Goal: Book appointment/travel/reservation

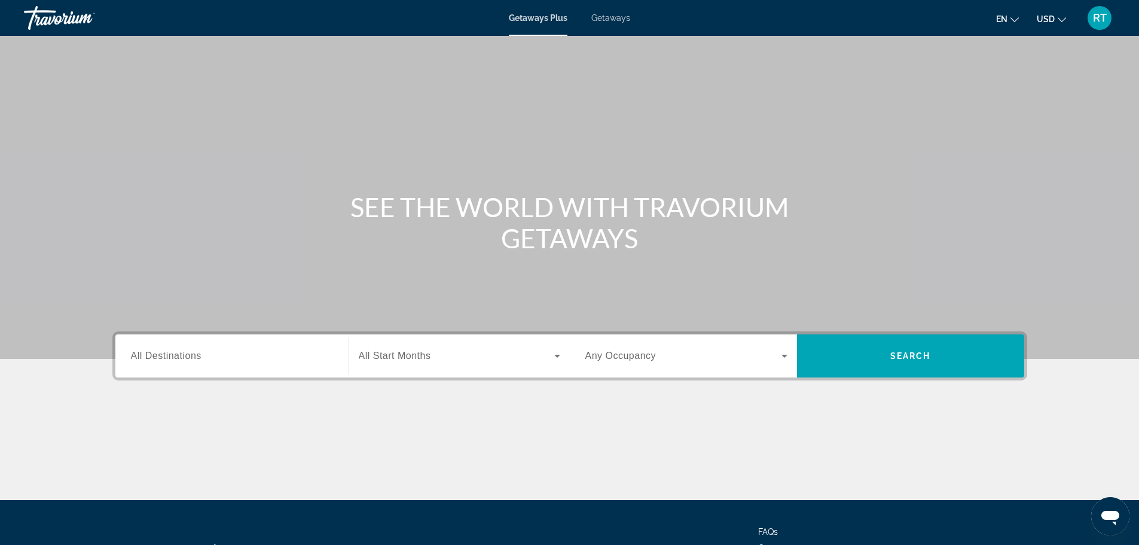
click at [161, 347] on div "Search widget" at bounding box center [232, 356] width 202 height 34
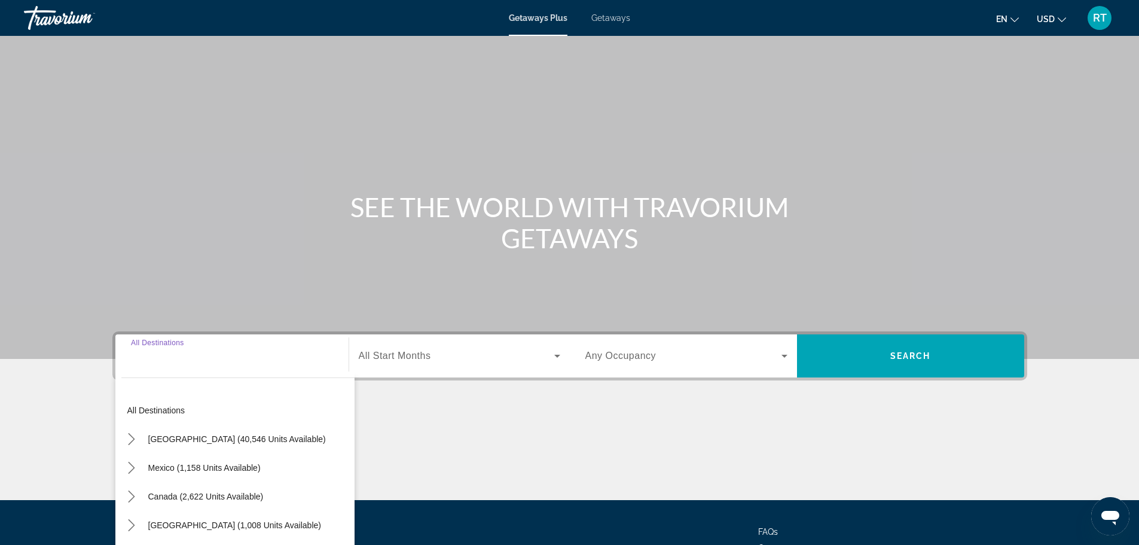
scroll to position [102, 0]
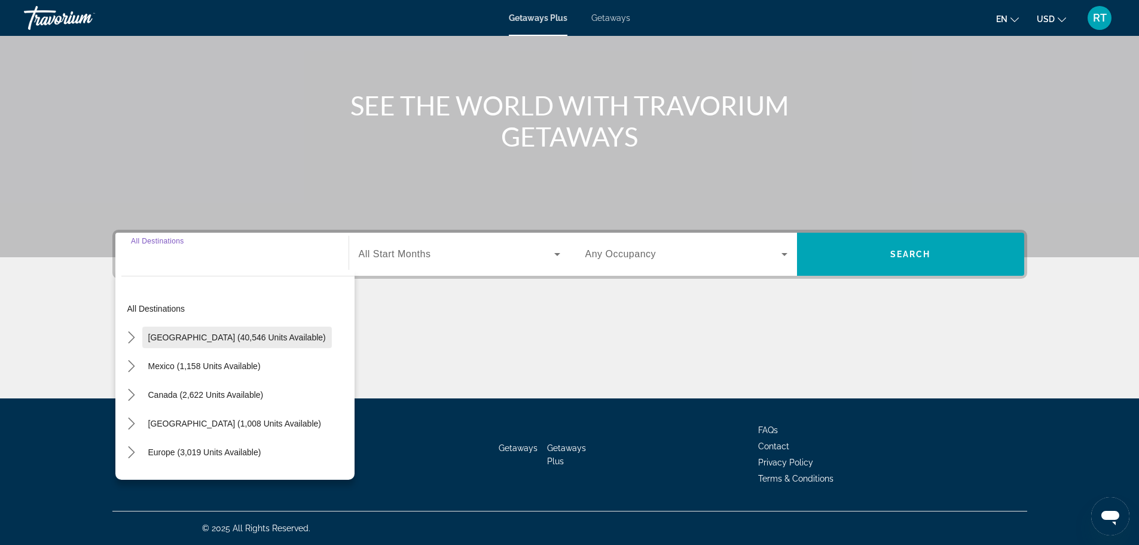
click at [169, 342] on span "Select destination: United States (40,546 units available)" at bounding box center [237, 337] width 190 height 29
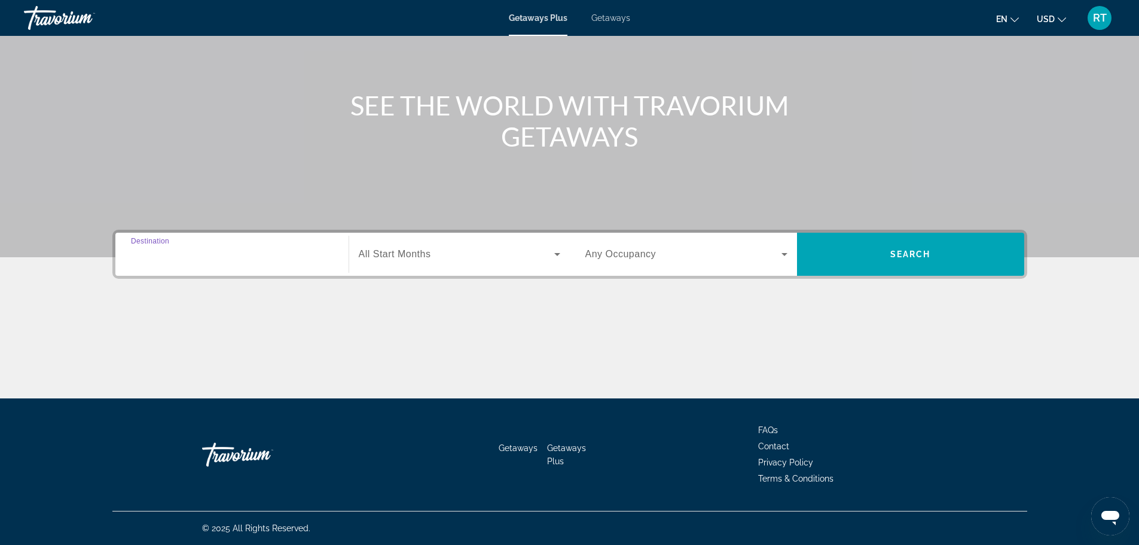
type input "**********"
click at [554, 258] on icon "Search widget" at bounding box center [557, 254] width 14 height 14
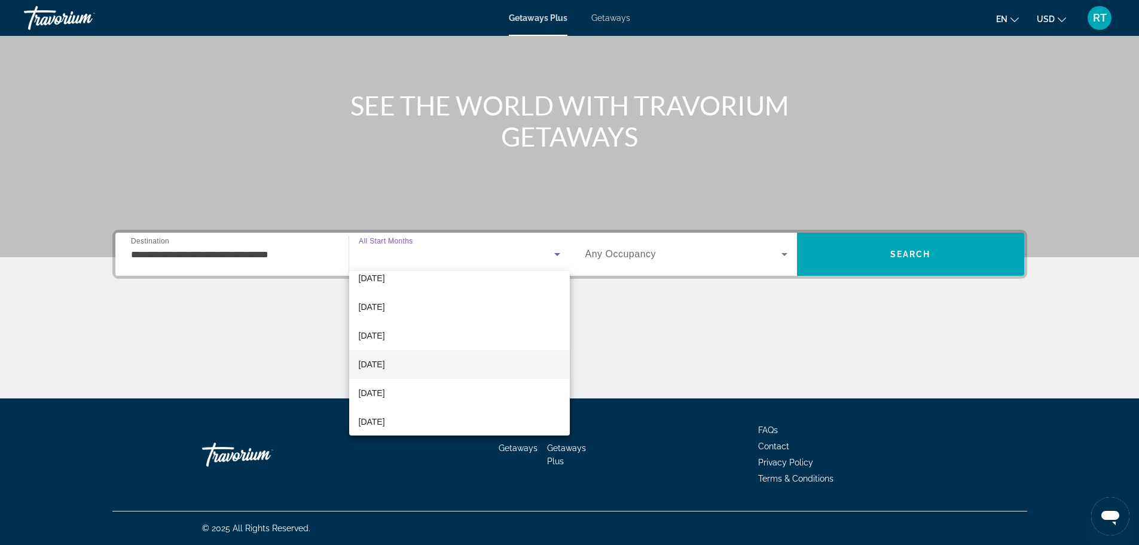
scroll to position [120, 0]
click at [427, 378] on mat-option "[DATE]" at bounding box center [459, 371] width 221 height 29
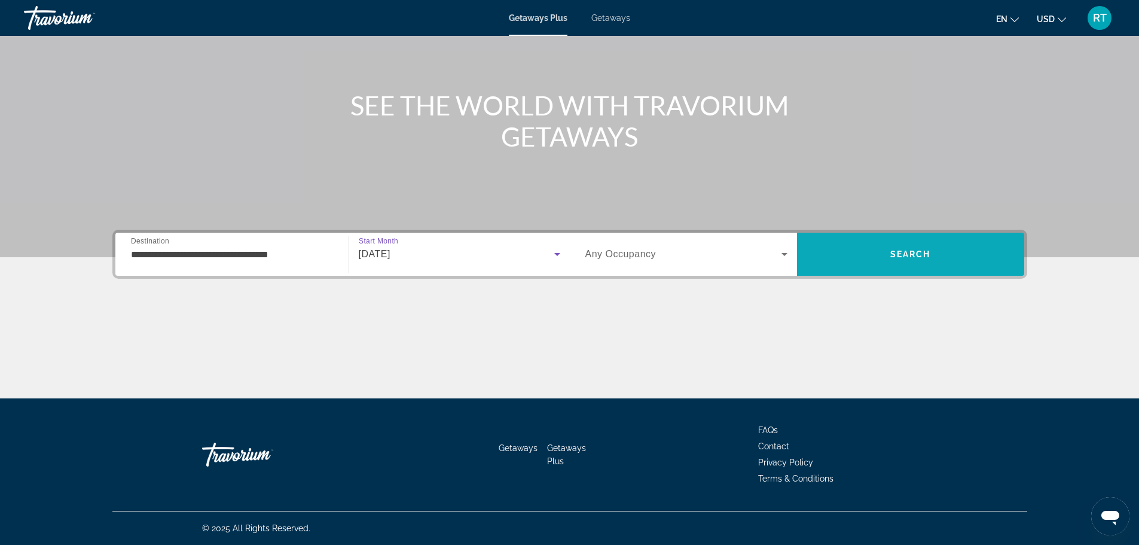
click at [887, 258] on span "Search" at bounding box center [910, 254] width 227 height 29
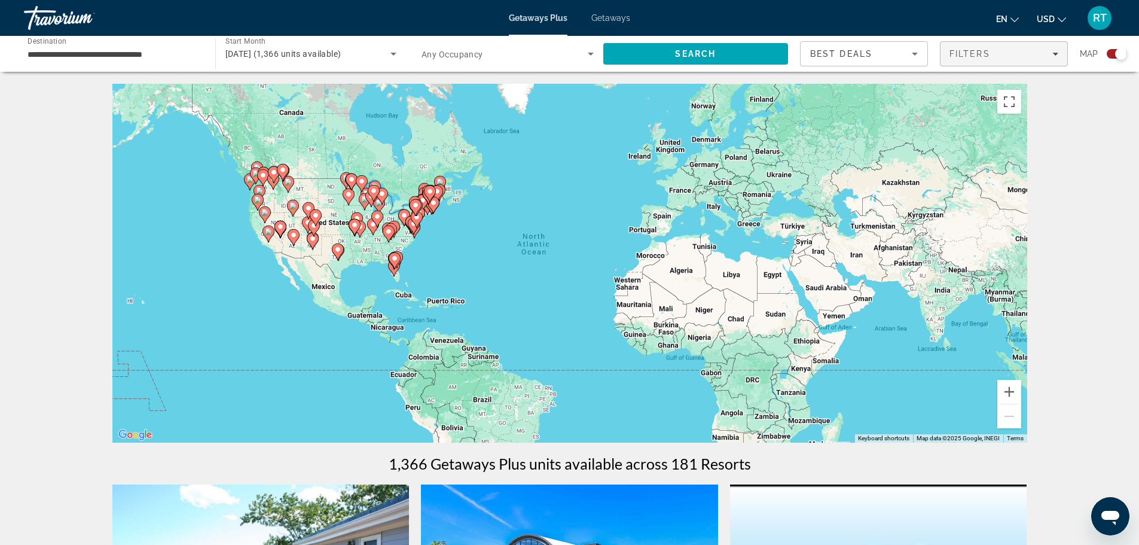
click at [1047, 59] on span "Filters" at bounding box center [1003, 53] width 127 height 29
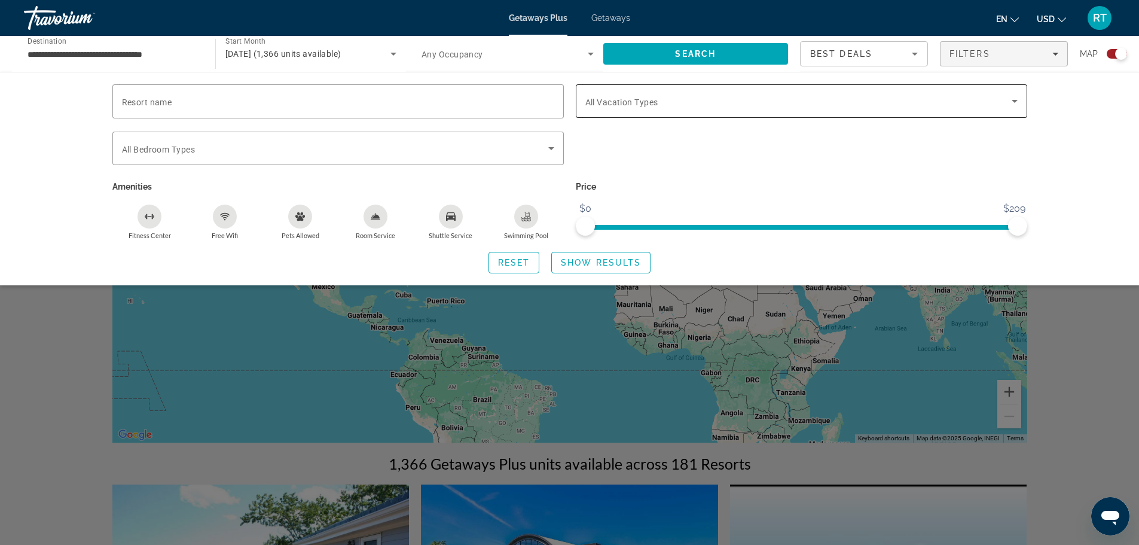
click at [1016, 97] on icon "Search widget" at bounding box center [1014, 101] width 14 height 14
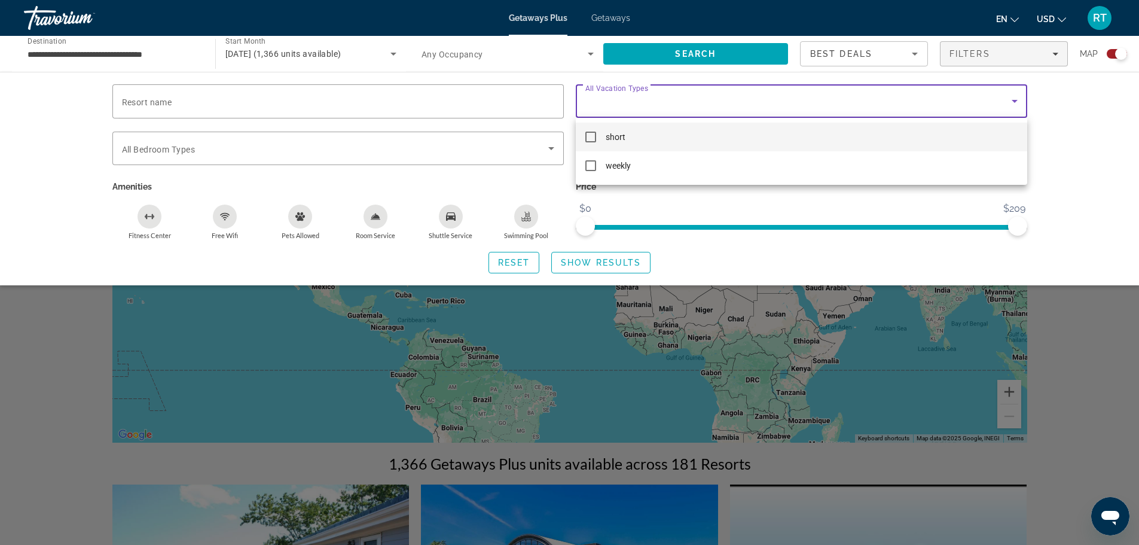
click at [589, 136] on mat-pseudo-checkbox at bounding box center [590, 137] width 11 height 11
click at [749, 201] on div at bounding box center [569, 272] width 1139 height 545
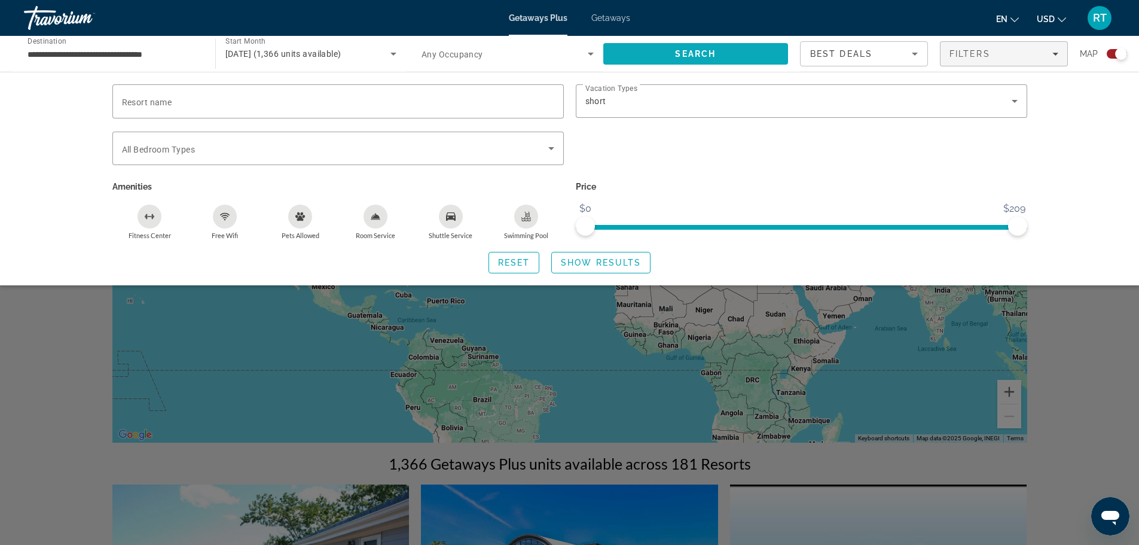
click at [712, 54] on span "Search" at bounding box center [695, 54] width 41 height 10
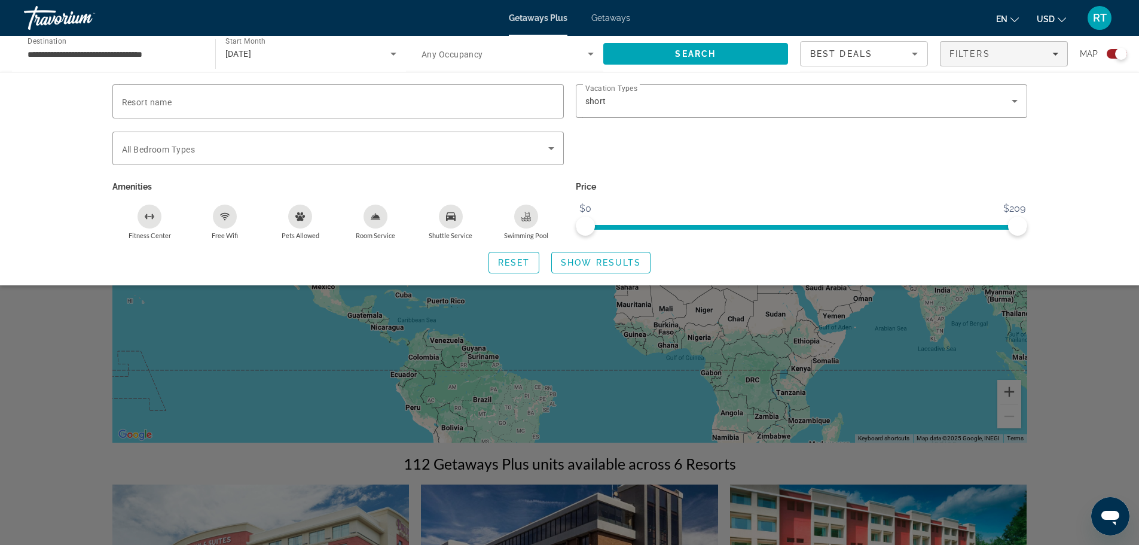
click at [721, 320] on div "Search widget" at bounding box center [569, 361] width 1139 height 365
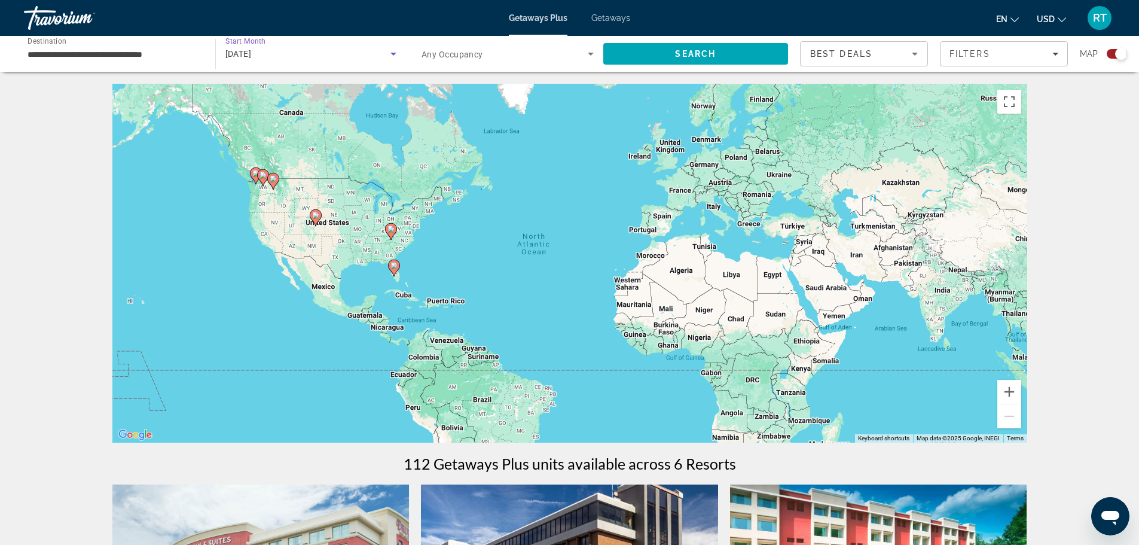
click at [396, 58] on icon "Search widget" at bounding box center [393, 54] width 14 height 14
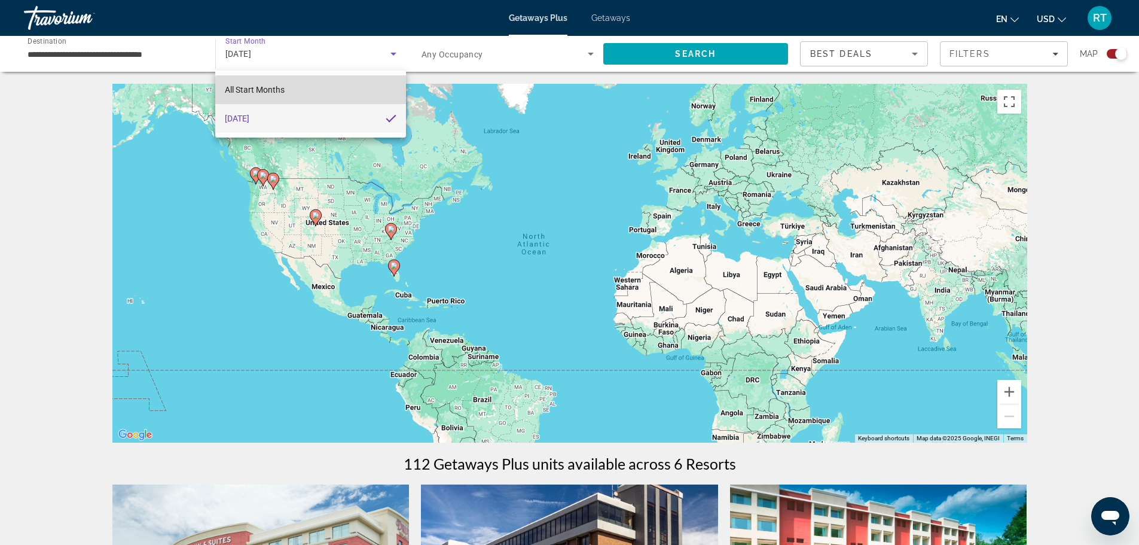
click at [337, 91] on mat-option "All Start Months" at bounding box center [310, 89] width 190 height 29
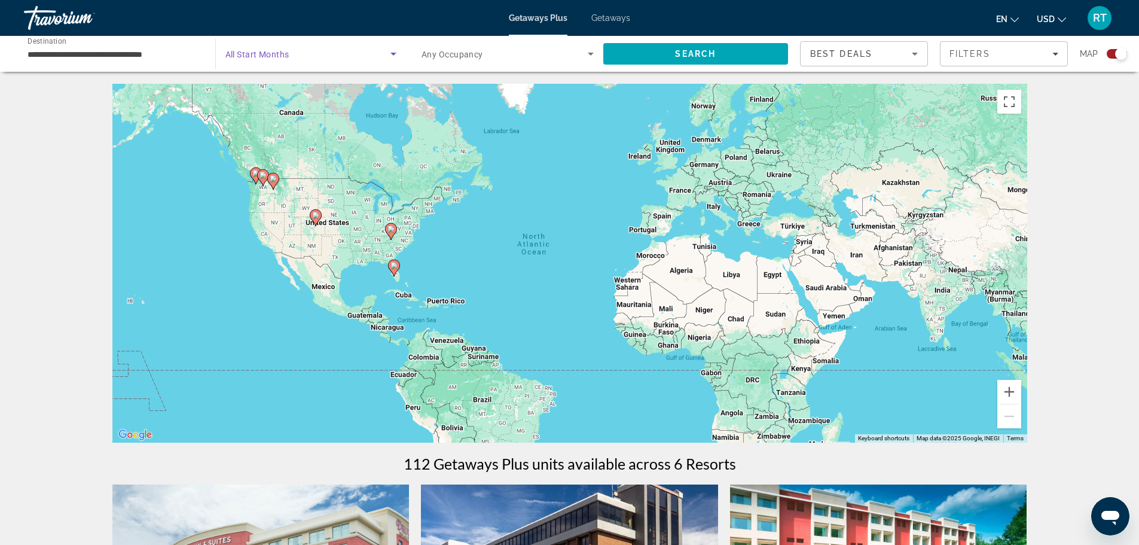
click at [392, 52] on icon "Search widget" at bounding box center [393, 54] width 14 height 14
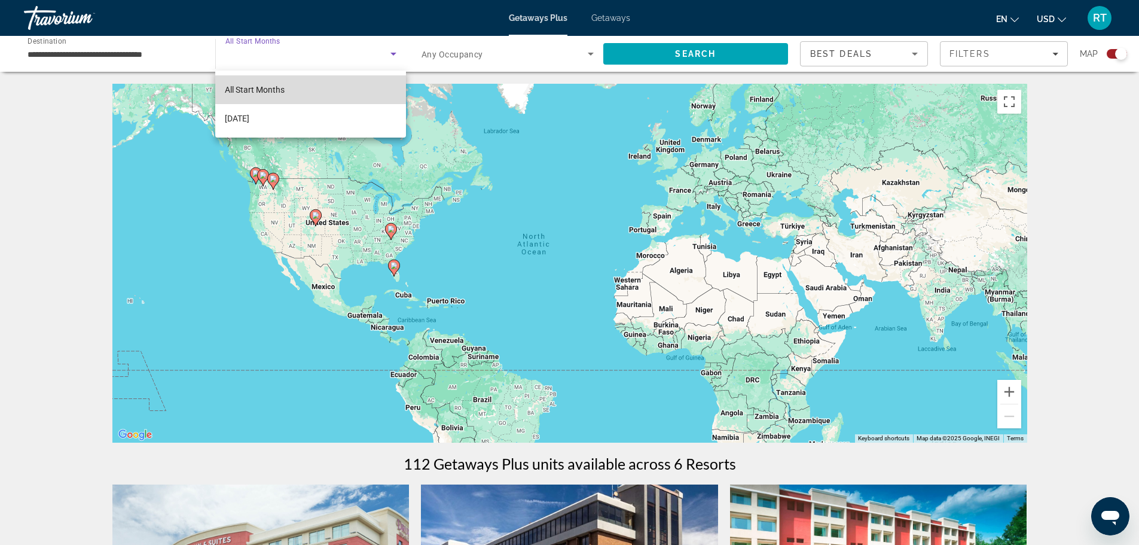
click at [306, 83] on mat-option "All Start Months" at bounding box center [310, 89] width 190 height 29
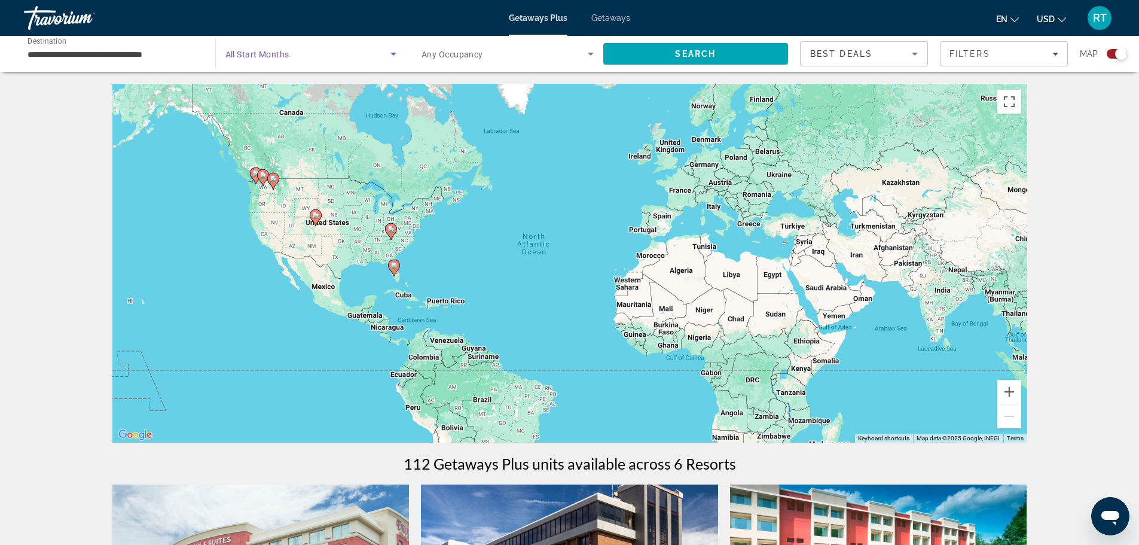
click at [253, 58] on span "All Start Months" at bounding box center [257, 55] width 64 height 10
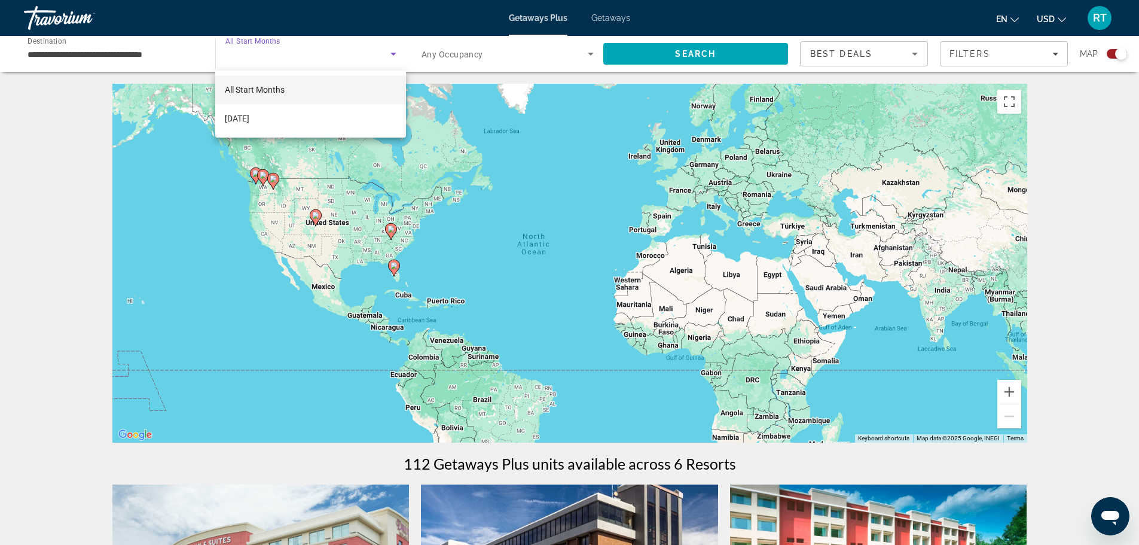
click at [134, 53] on div at bounding box center [569, 272] width 1139 height 545
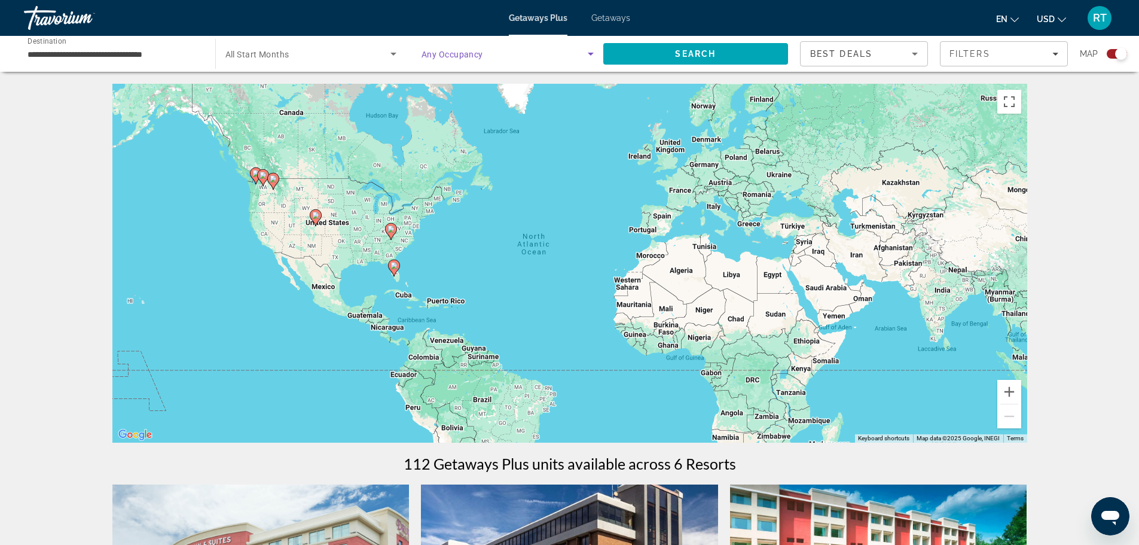
click at [594, 56] on icon "Search widget" at bounding box center [591, 54] width 14 height 14
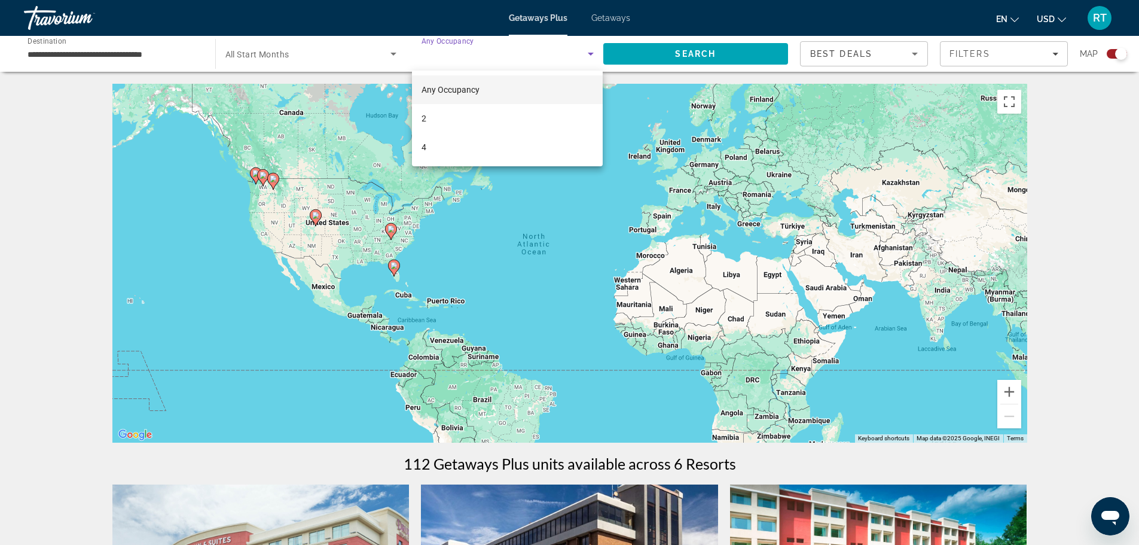
click at [761, 158] on div at bounding box center [569, 272] width 1139 height 545
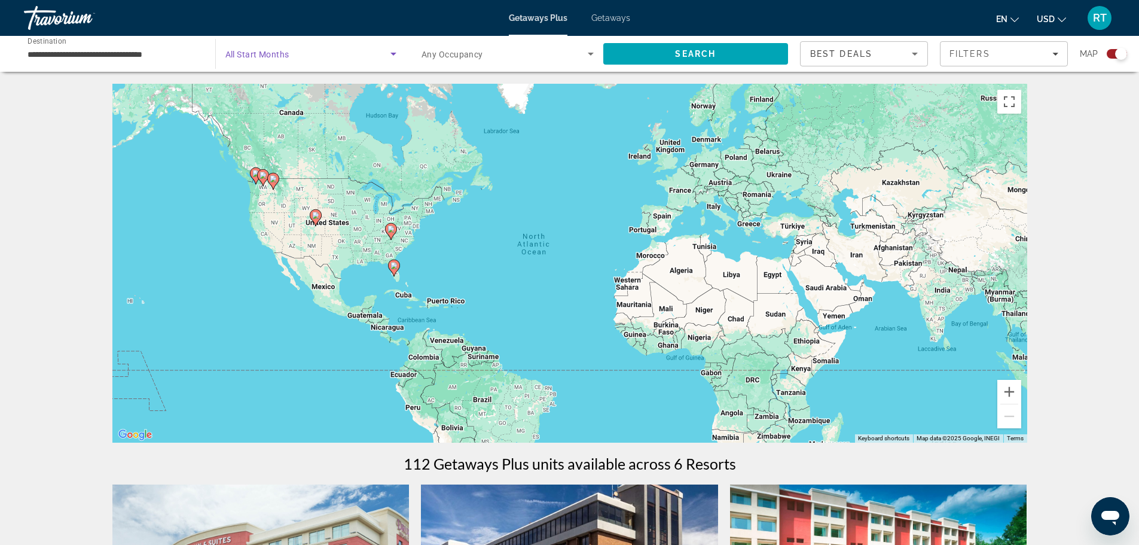
click at [260, 59] on span "Search widget" at bounding box center [308, 54] width 166 height 14
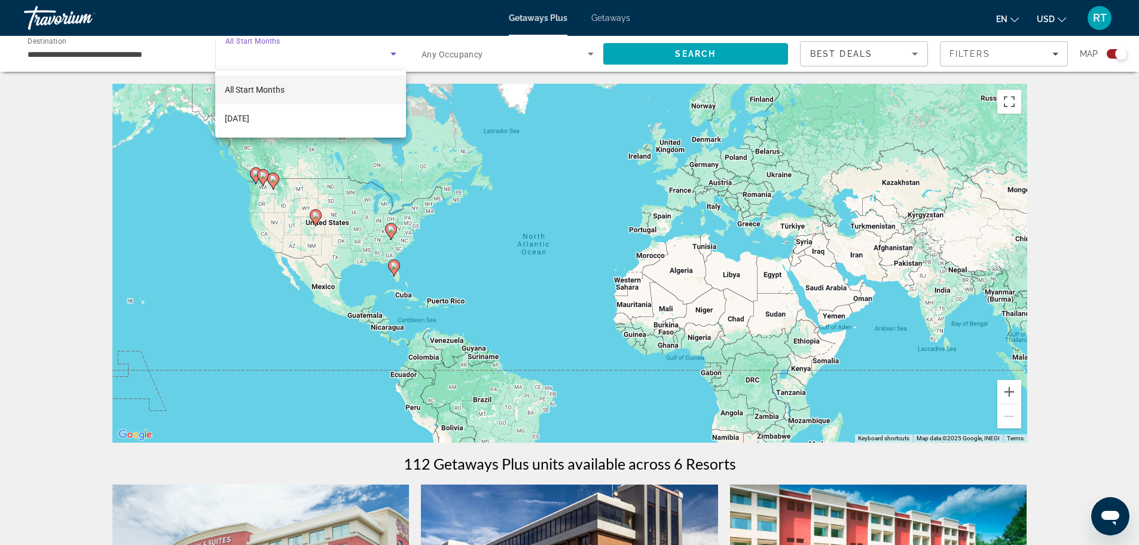
click at [657, 53] on div at bounding box center [569, 272] width 1139 height 545
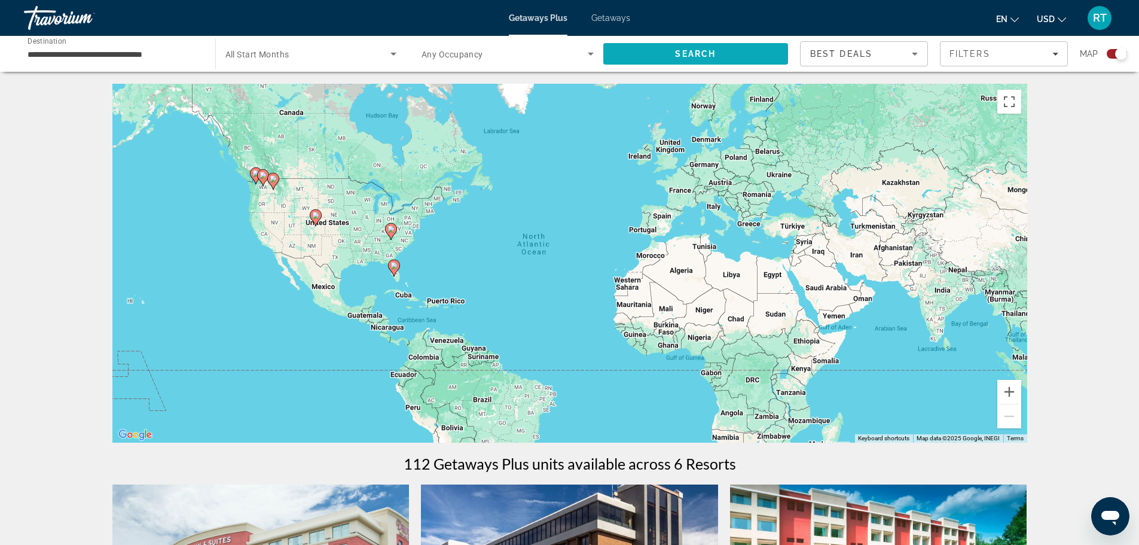
click at [657, 53] on span "Search" at bounding box center [695, 53] width 185 height 29
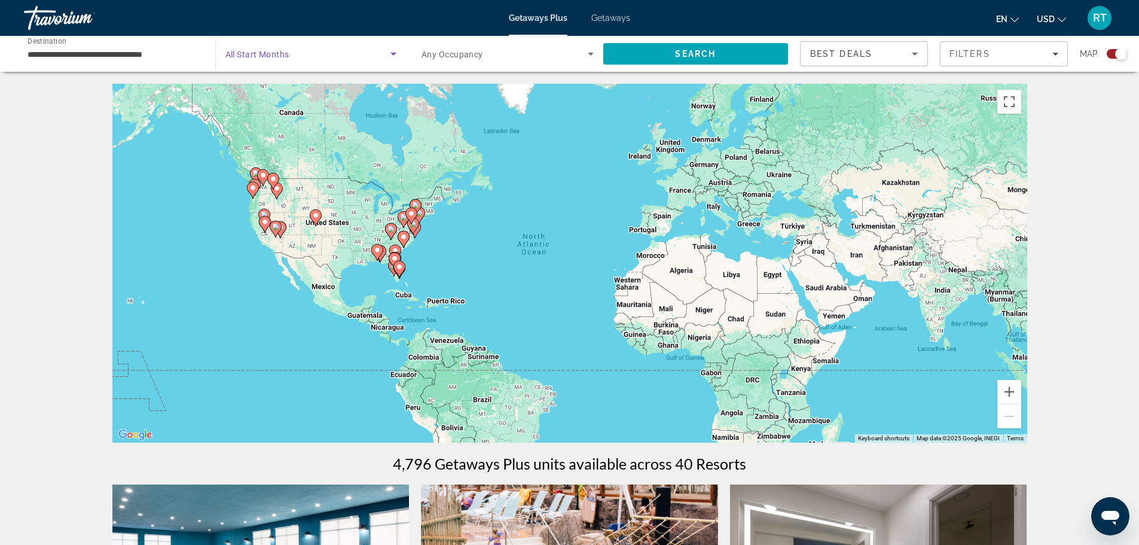
click at [392, 50] on icon "Search widget" at bounding box center [393, 54] width 14 height 14
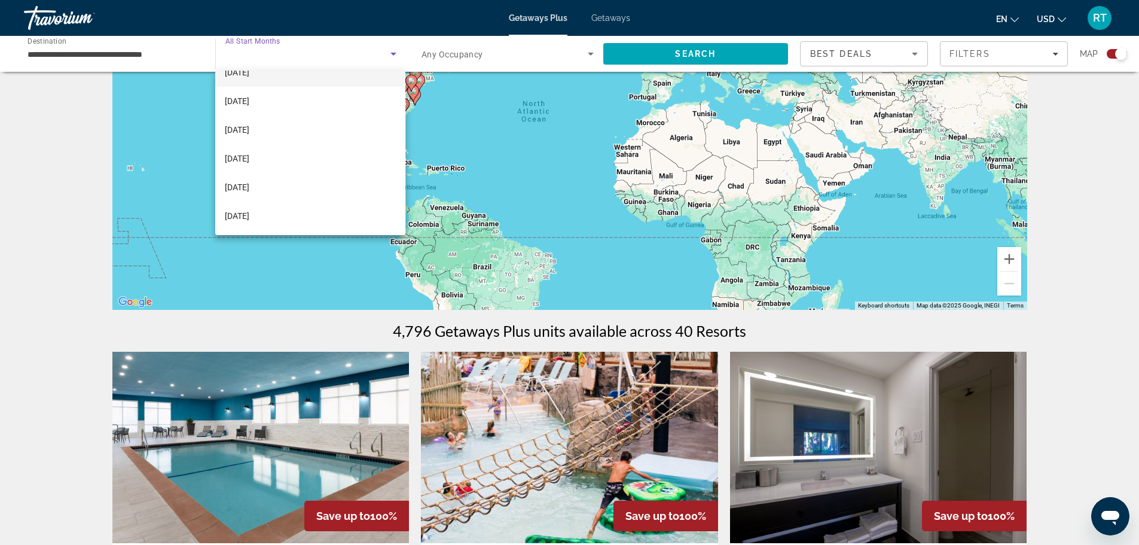
scroll to position [239, 0]
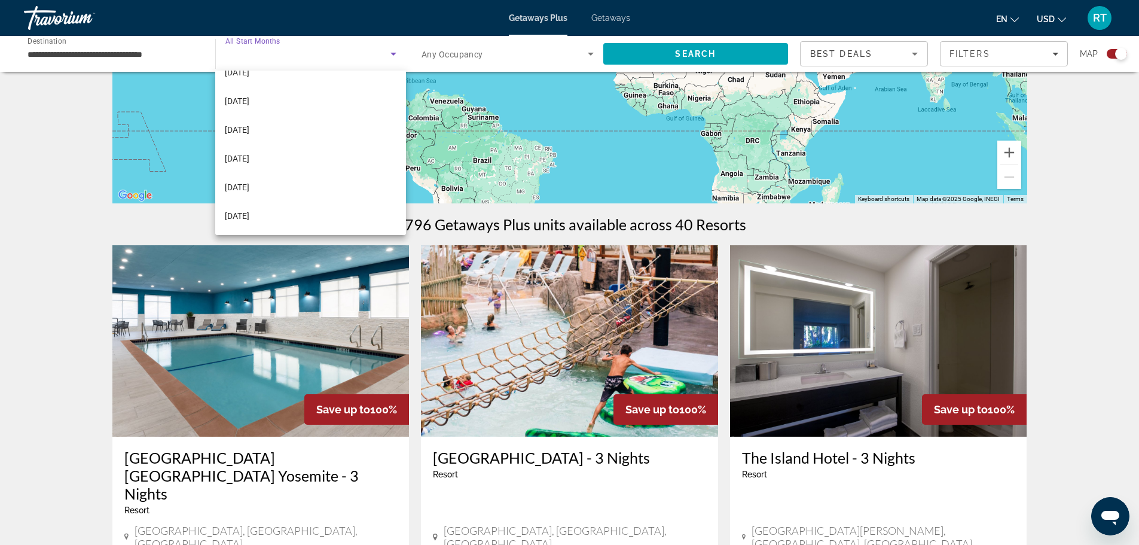
click at [652, 481] on div at bounding box center [569, 272] width 1139 height 545
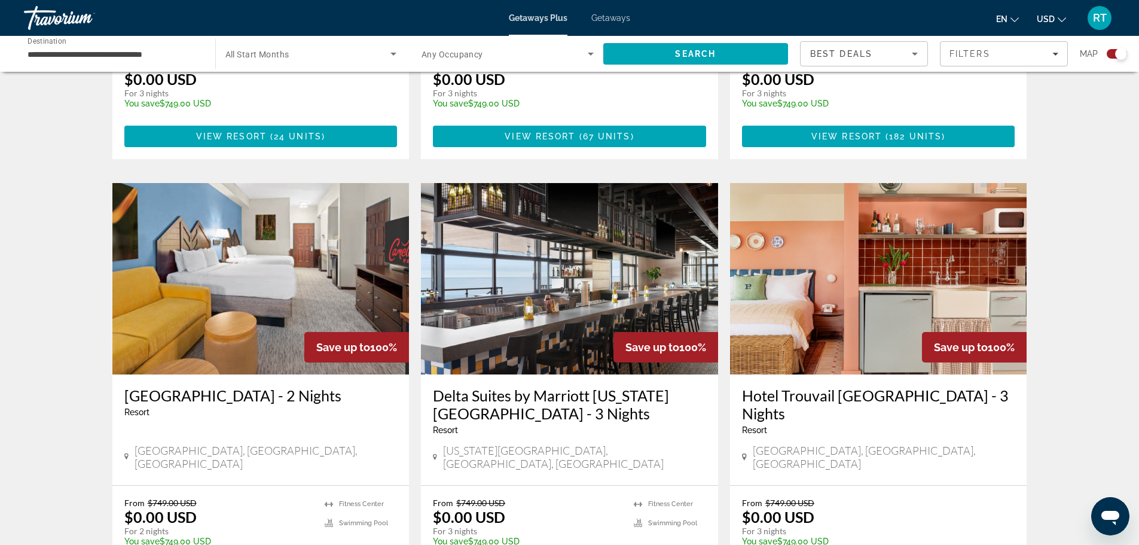
scroll to position [1196, 0]
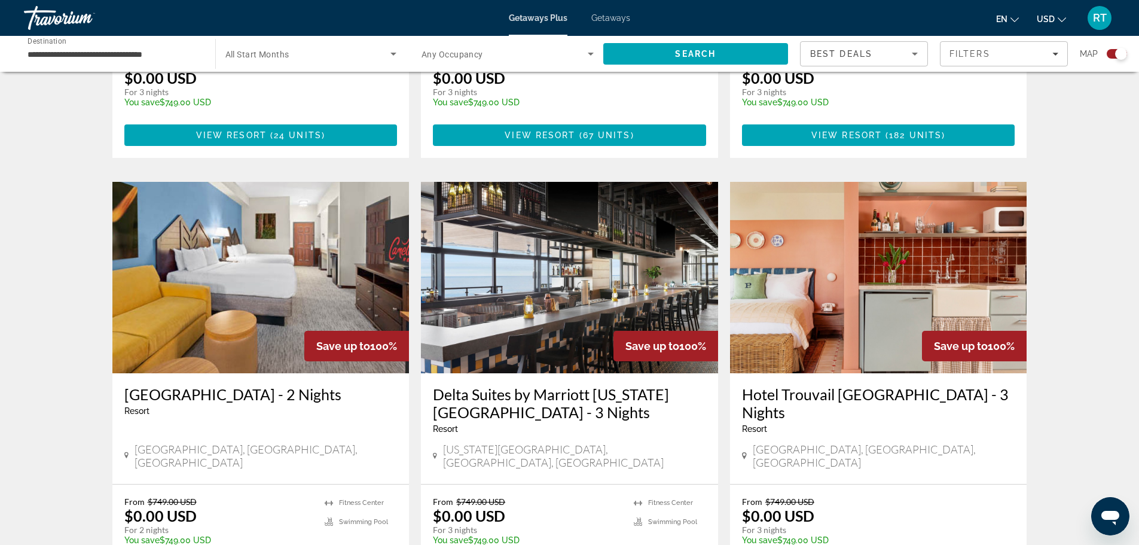
click at [576, 277] on img "Main content" at bounding box center [569, 277] width 297 height 191
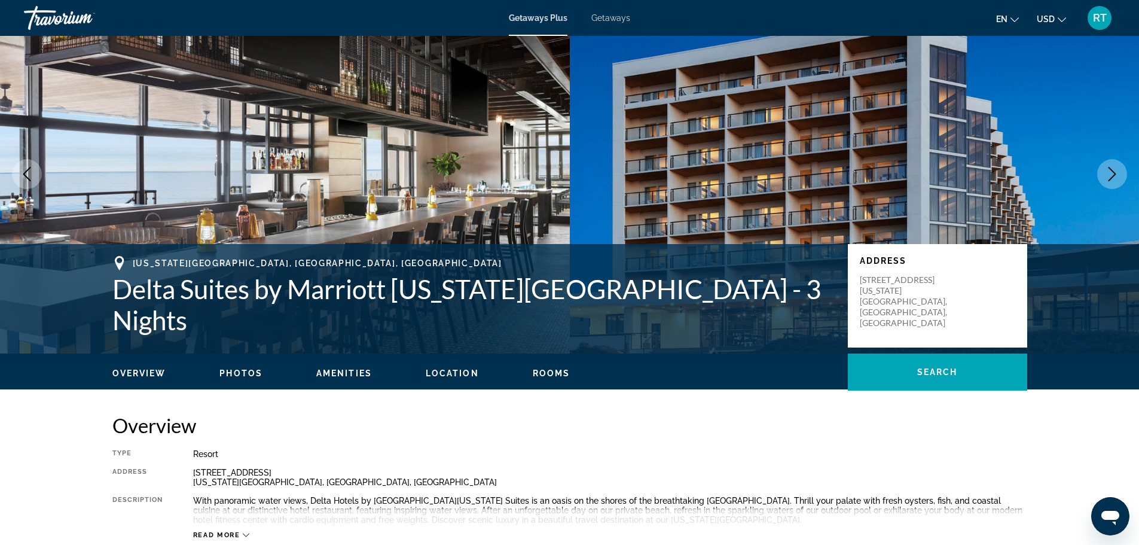
scroll to position [179, 0]
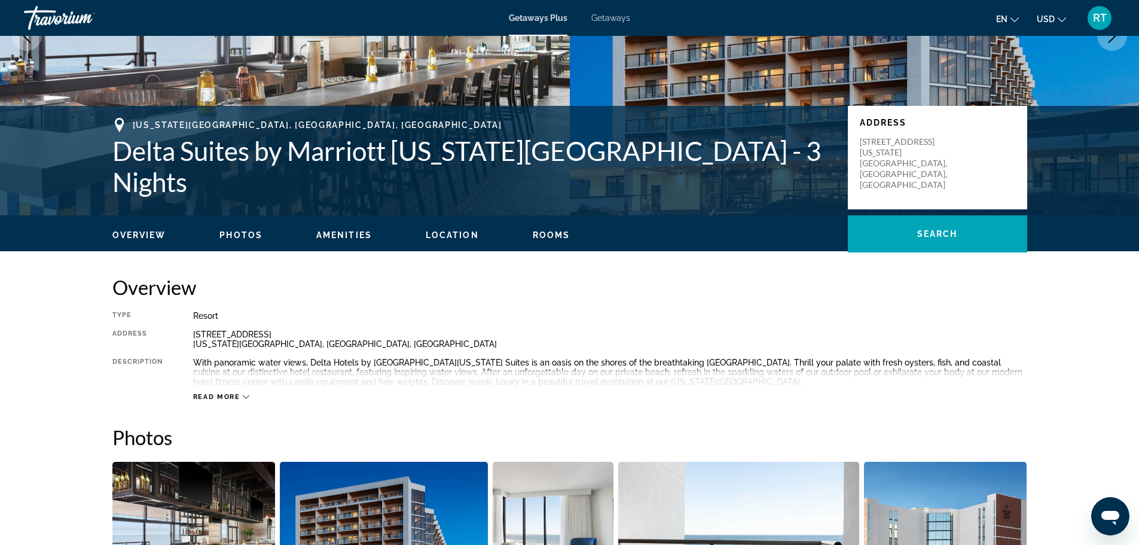
click at [216, 391] on div "Read more" at bounding box center [610, 384] width 834 height 33
click at [218, 396] on span "Read more" at bounding box center [216, 397] width 47 height 8
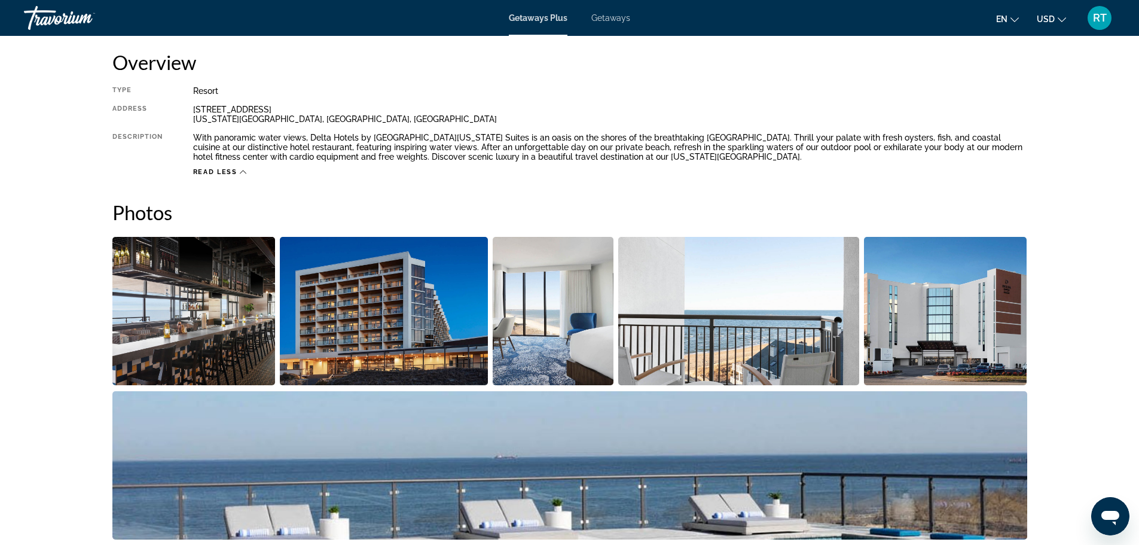
scroll to position [297, 0]
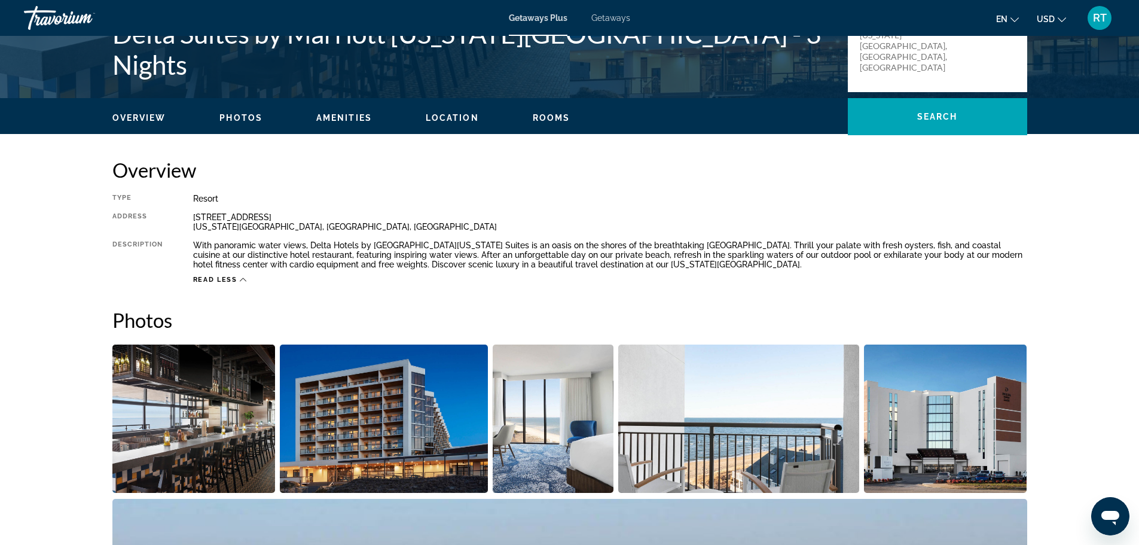
click at [247, 394] on img "Open full-screen image slider" at bounding box center [193, 418] width 163 height 148
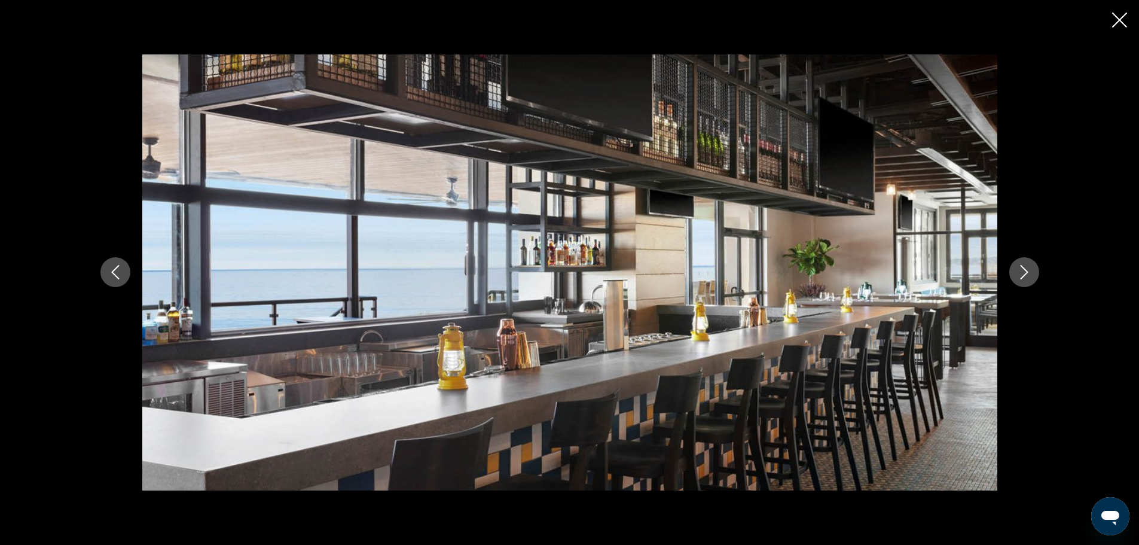
click at [1015, 267] on button "Next image" at bounding box center [1024, 272] width 30 height 30
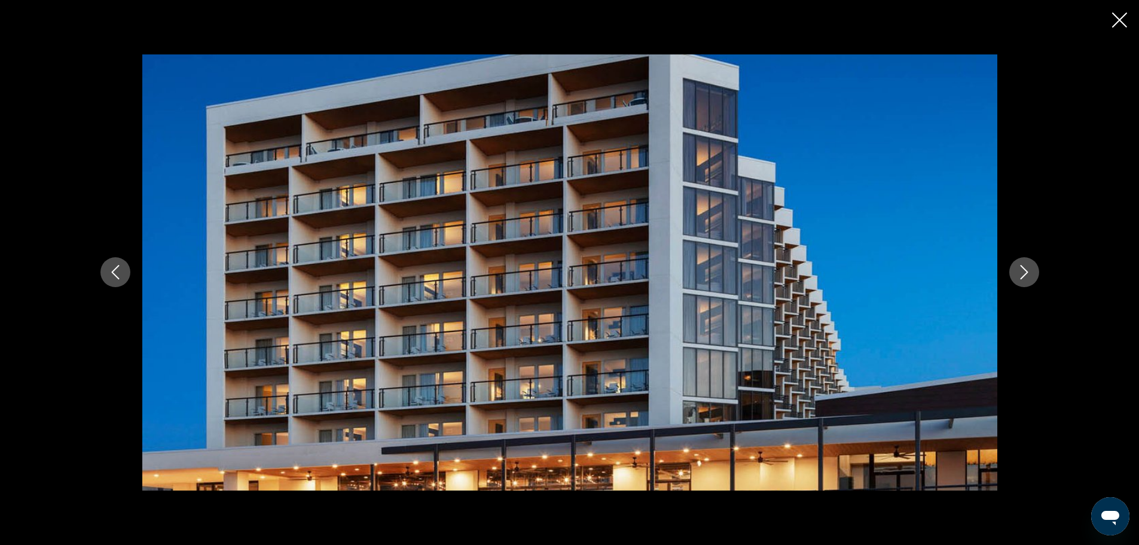
click at [1015, 267] on button "Next image" at bounding box center [1024, 272] width 30 height 30
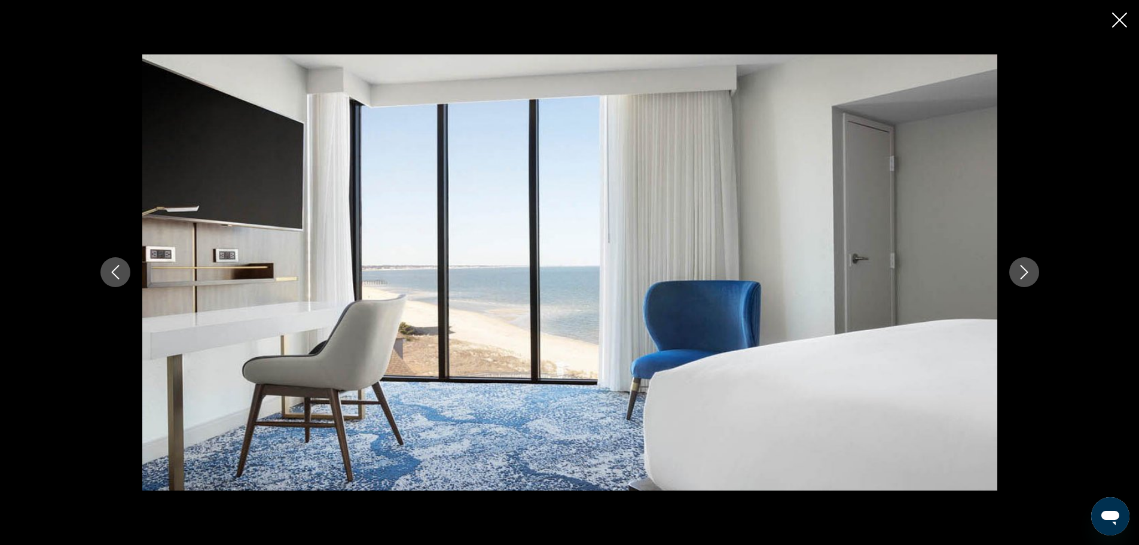
click at [1015, 267] on button "Next image" at bounding box center [1024, 272] width 30 height 30
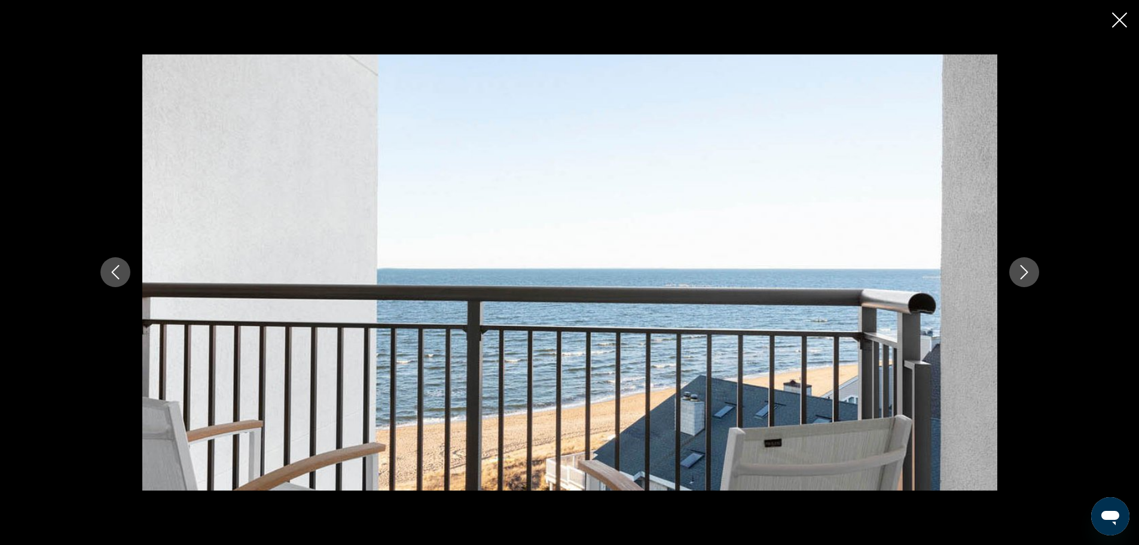
click at [1015, 267] on button "Next image" at bounding box center [1024, 272] width 30 height 30
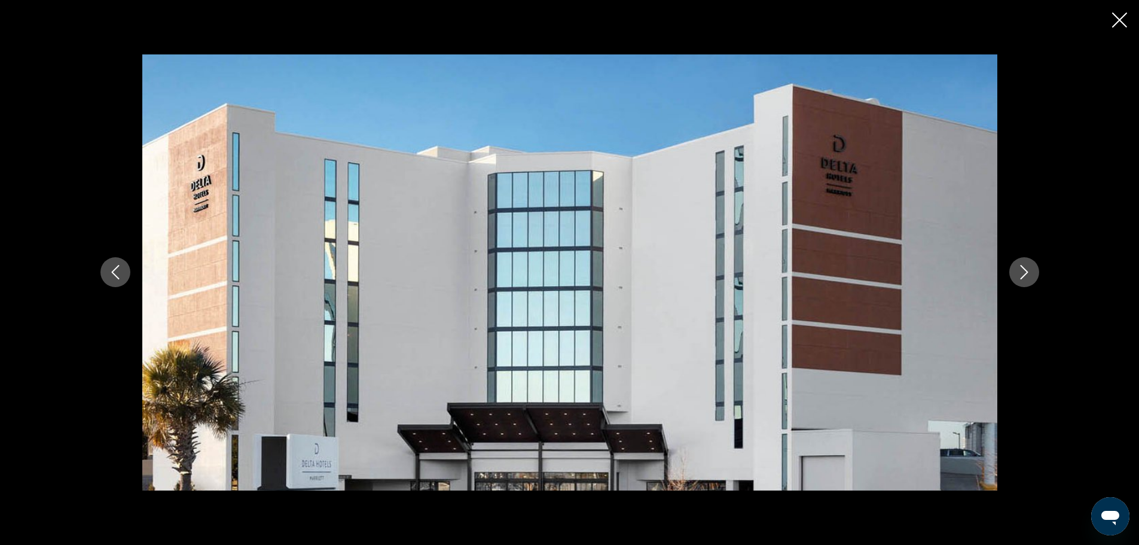
click at [1028, 268] on icon "Next image" at bounding box center [1024, 272] width 14 height 14
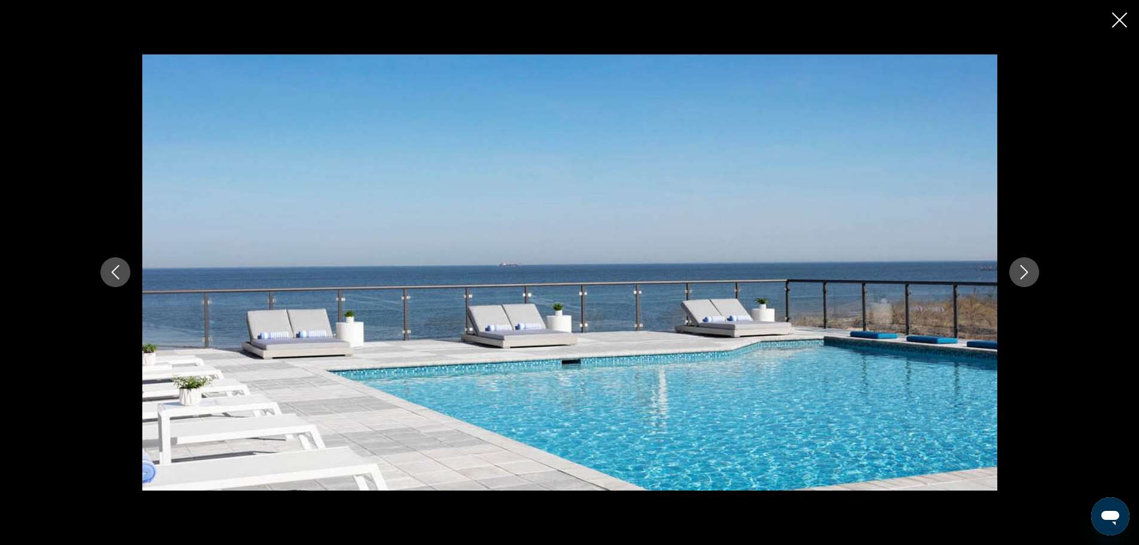
click at [1028, 268] on icon "Next image" at bounding box center [1024, 272] width 14 height 14
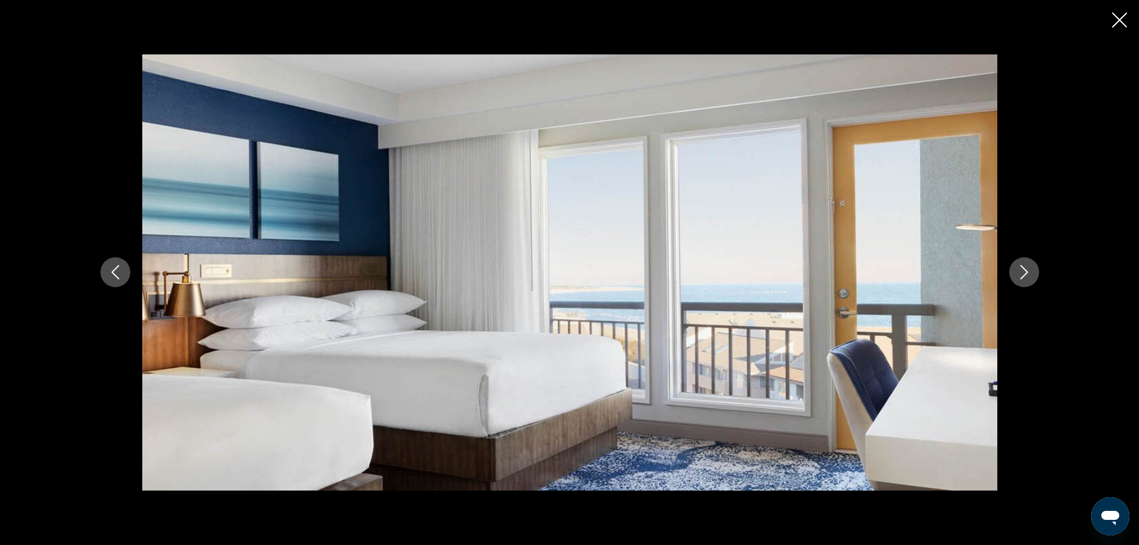
click at [1028, 268] on icon "Next image" at bounding box center [1024, 272] width 14 height 14
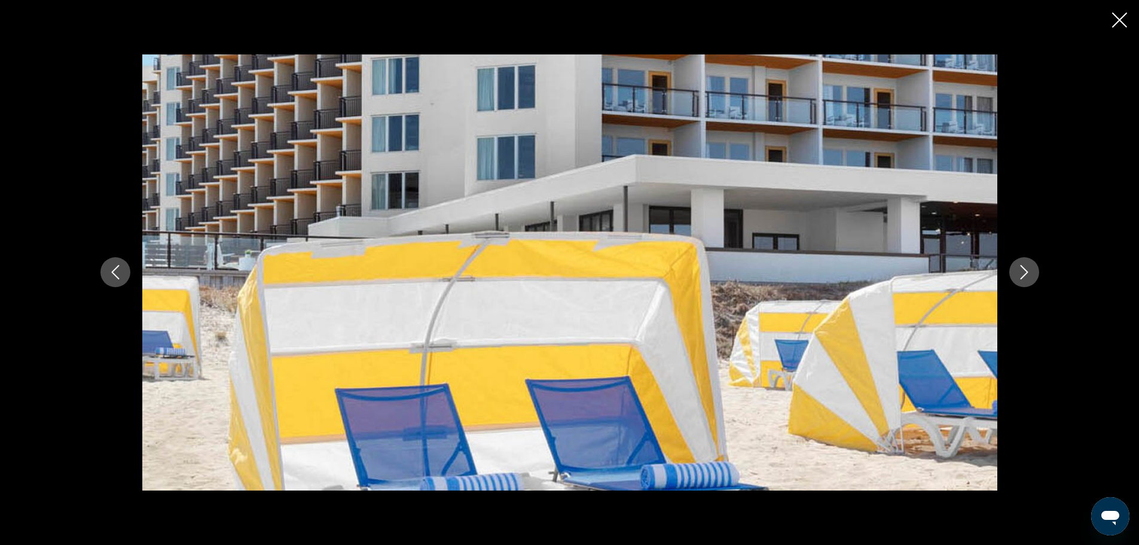
click at [1028, 268] on icon "Next image" at bounding box center [1024, 272] width 14 height 14
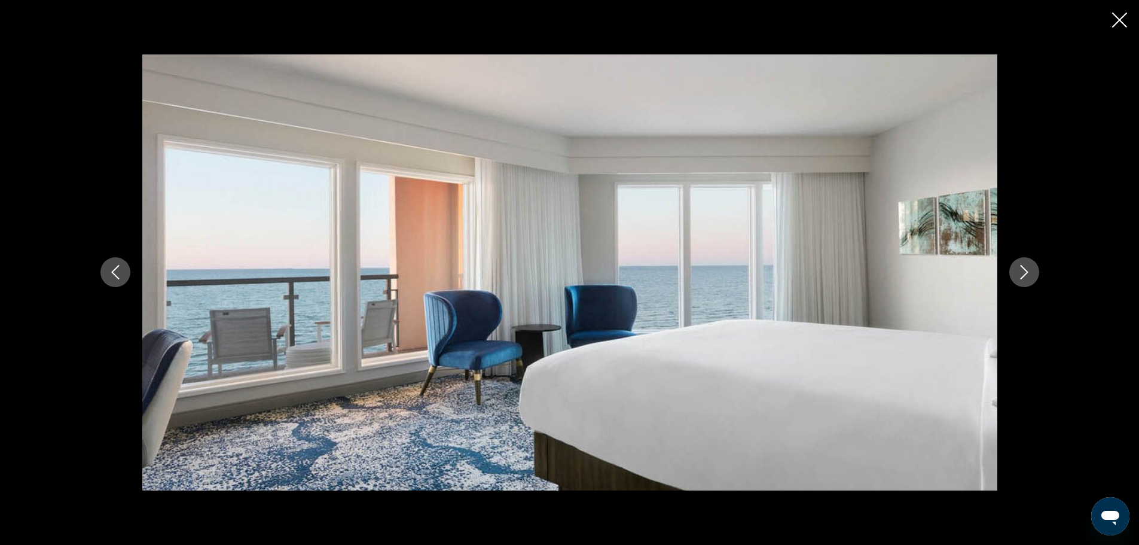
click at [1028, 268] on icon "Next image" at bounding box center [1024, 272] width 14 height 14
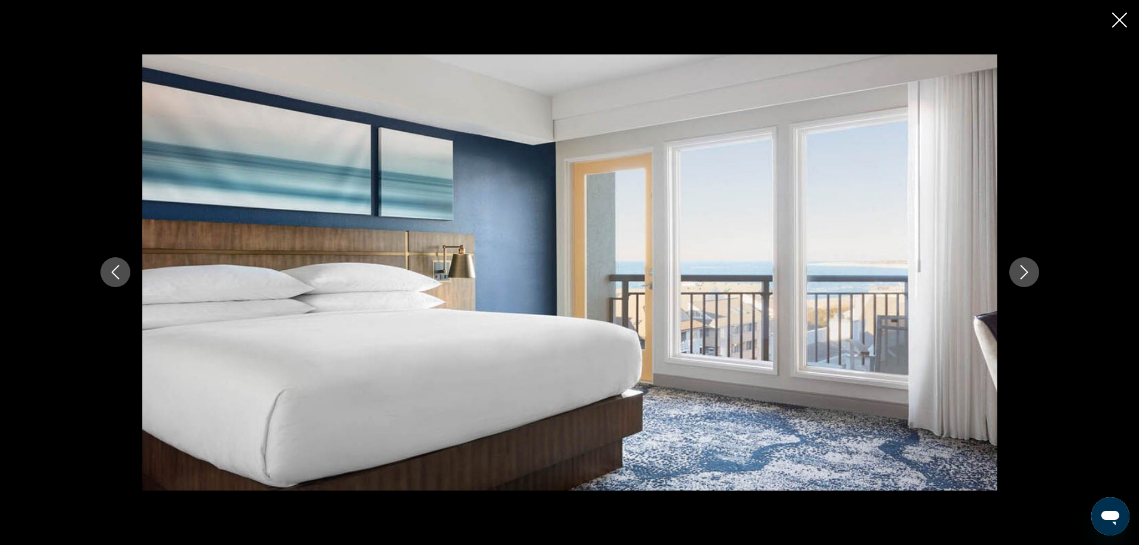
click at [1028, 268] on icon "Next image" at bounding box center [1024, 272] width 14 height 14
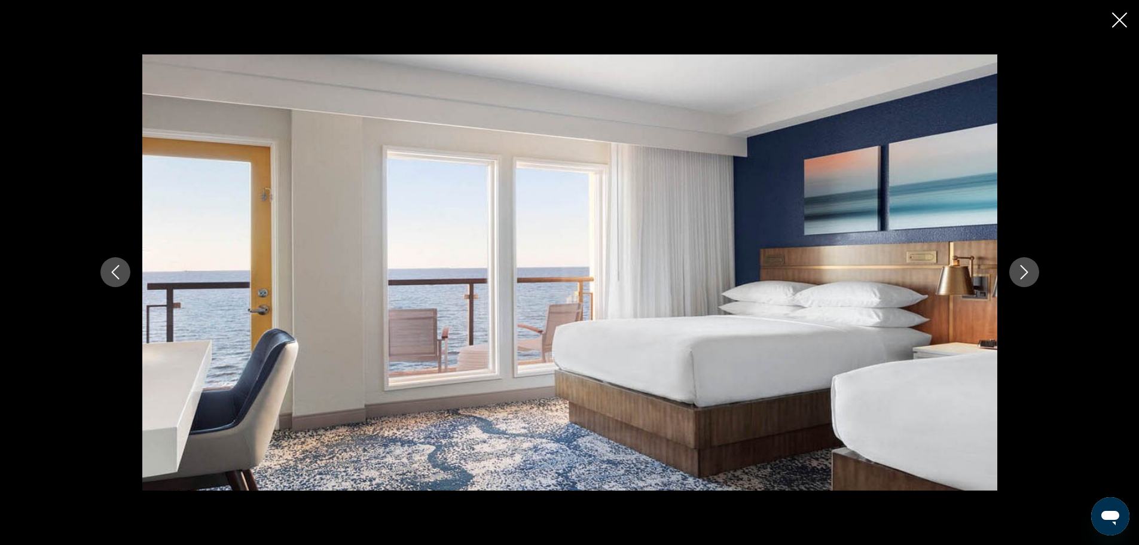
click at [1028, 268] on icon "Next image" at bounding box center [1024, 272] width 14 height 14
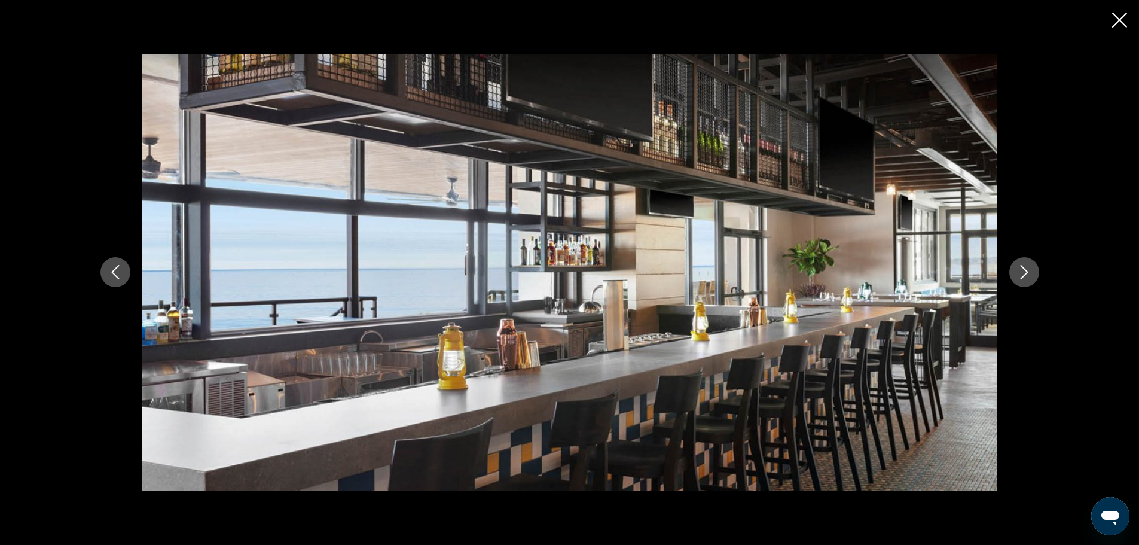
click at [1114, 27] on button "Close slideshow" at bounding box center [1119, 21] width 15 height 19
